Goal: Go to known website: Go to known website

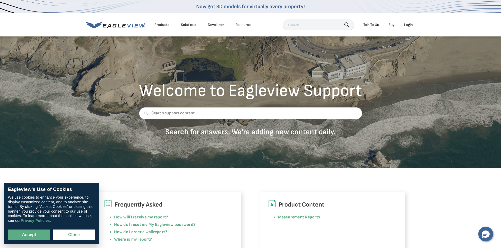
click at [407, 25] on div "Login" at bounding box center [408, 24] width 9 height 5
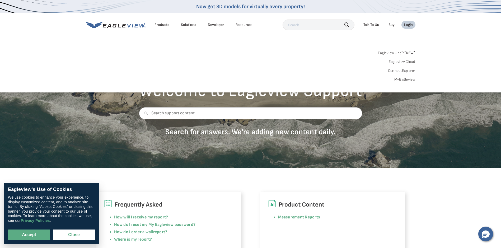
click at [405, 81] on link "MyEagleview" at bounding box center [404, 79] width 21 height 5
